Goal: Transaction & Acquisition: Download file/media

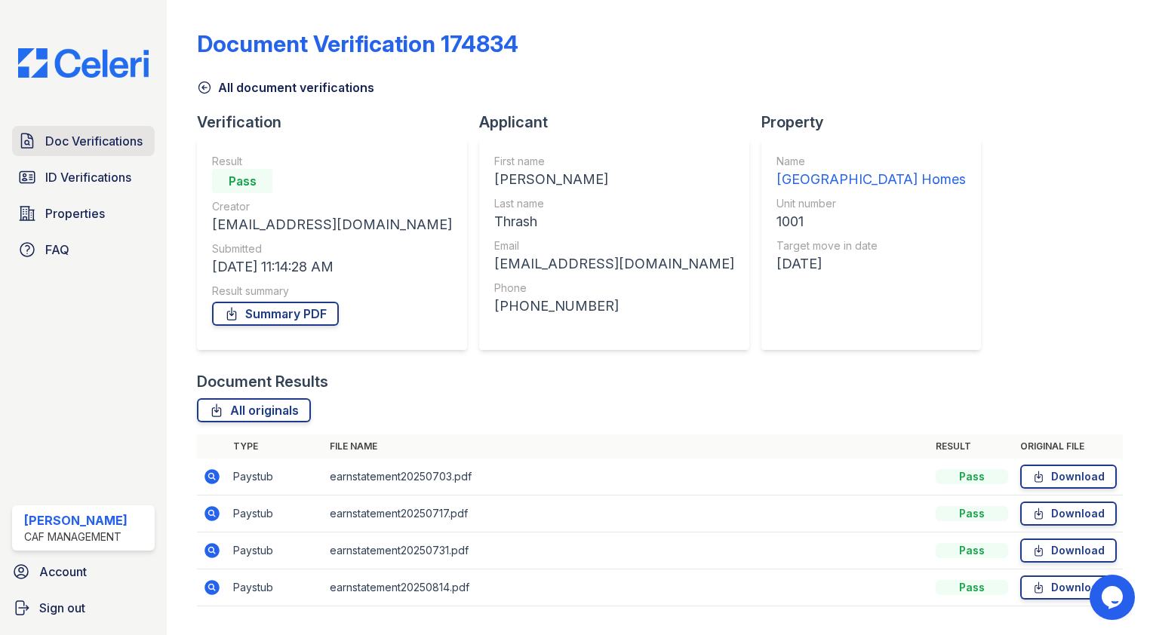
click at [102, 137] on span "Doc Verifications" at bounding box center [93, 141] width 97 height 18
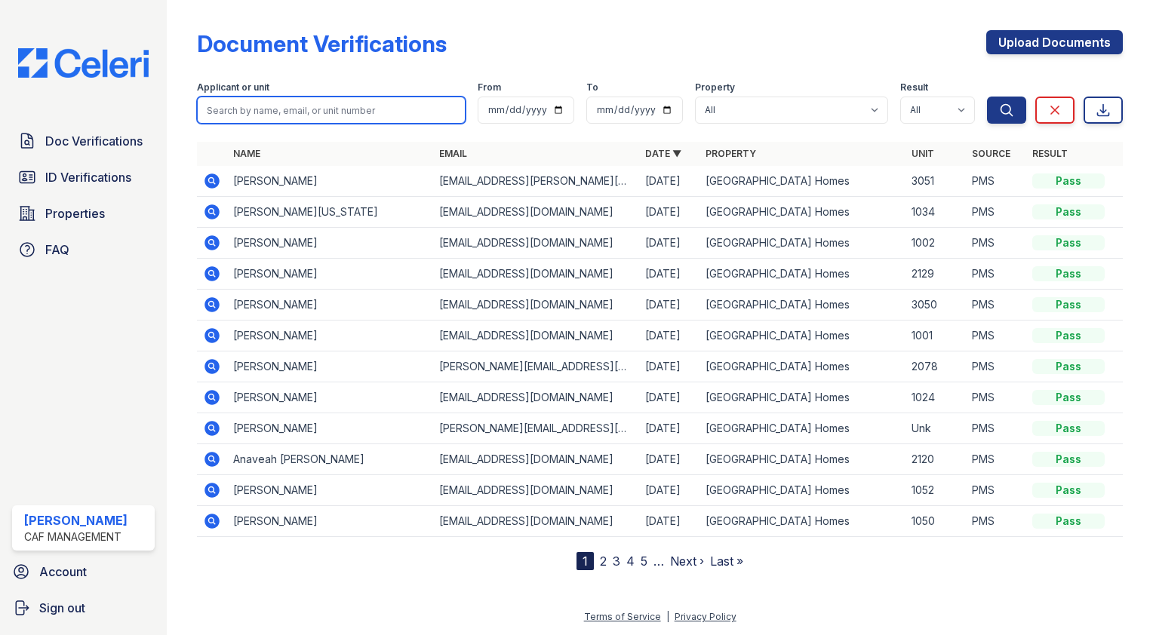
click at [346, 110] on input "search" at bounding box center [331, 110] width 269 height 27
click at [361, 449] on td "Anaveah Rios" at bounding box center [330, 459] width 206 height 31
click at [213, 457] on icon at bounding box center [211, 458] width 4 height 4
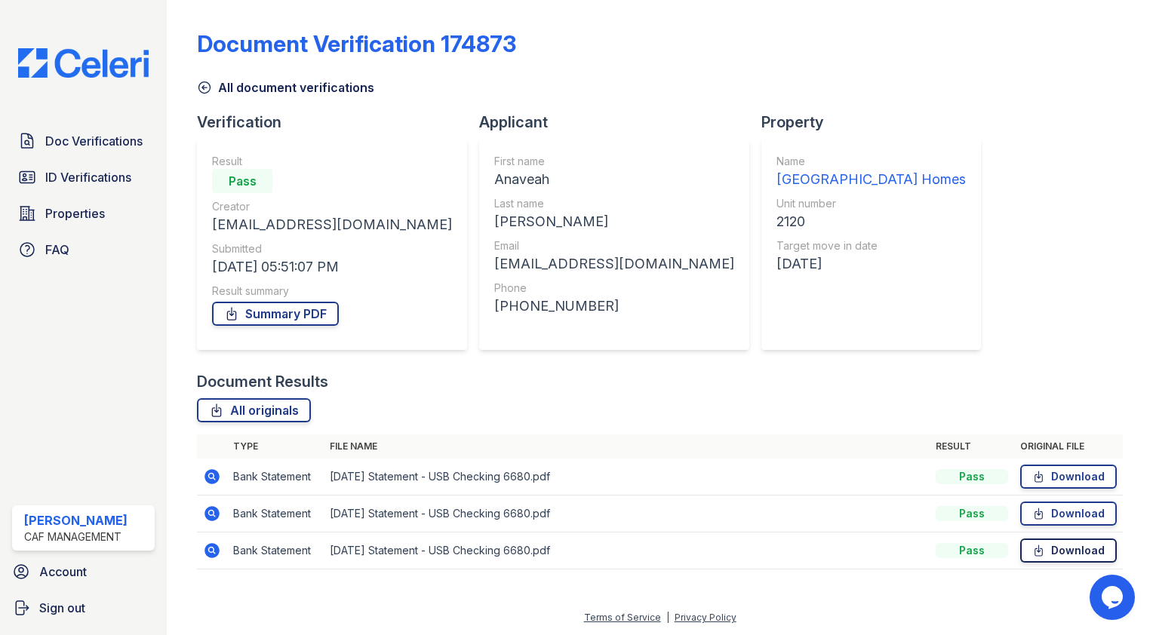
click at [1071, 554] on link "Download" at bounding box center [1068, 551] width 97 height 24
click at [214, 512] on icon at bounding box center [211, 513] width 15 height 15
click at [1071, 507] on link "Download" at bounding box center [1068, 514] width 97 height 24
click at [1062, 485] on link "Download" at bounding box center [1068, 477] width 97 height 24
